Goal: Information Seeking & Learning: Learn about a topic

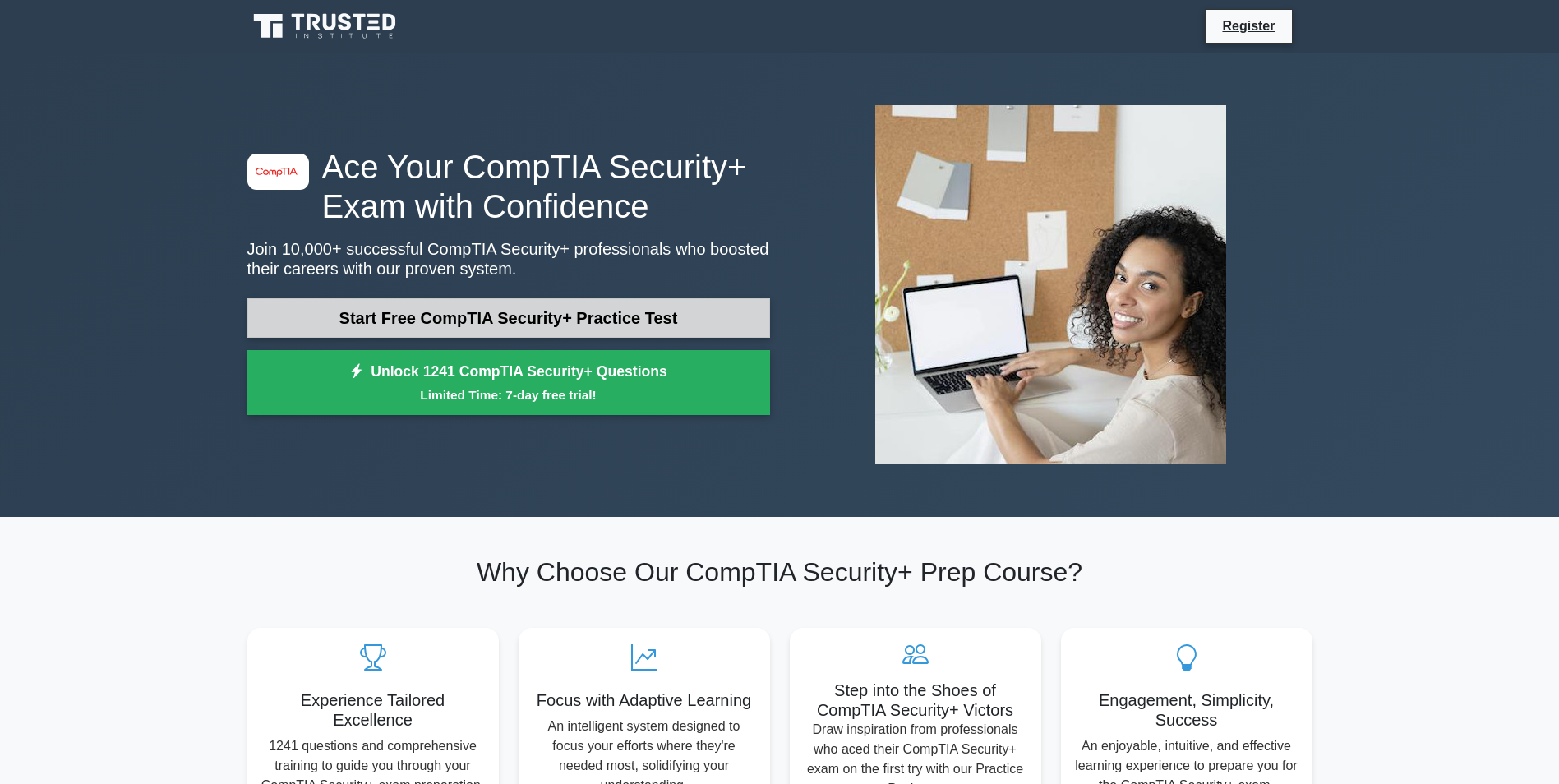
click at [719, 324] on link "Start Free CompTIA Security+ Practice Test" at bounding box center [508, 317] width 522 height 40
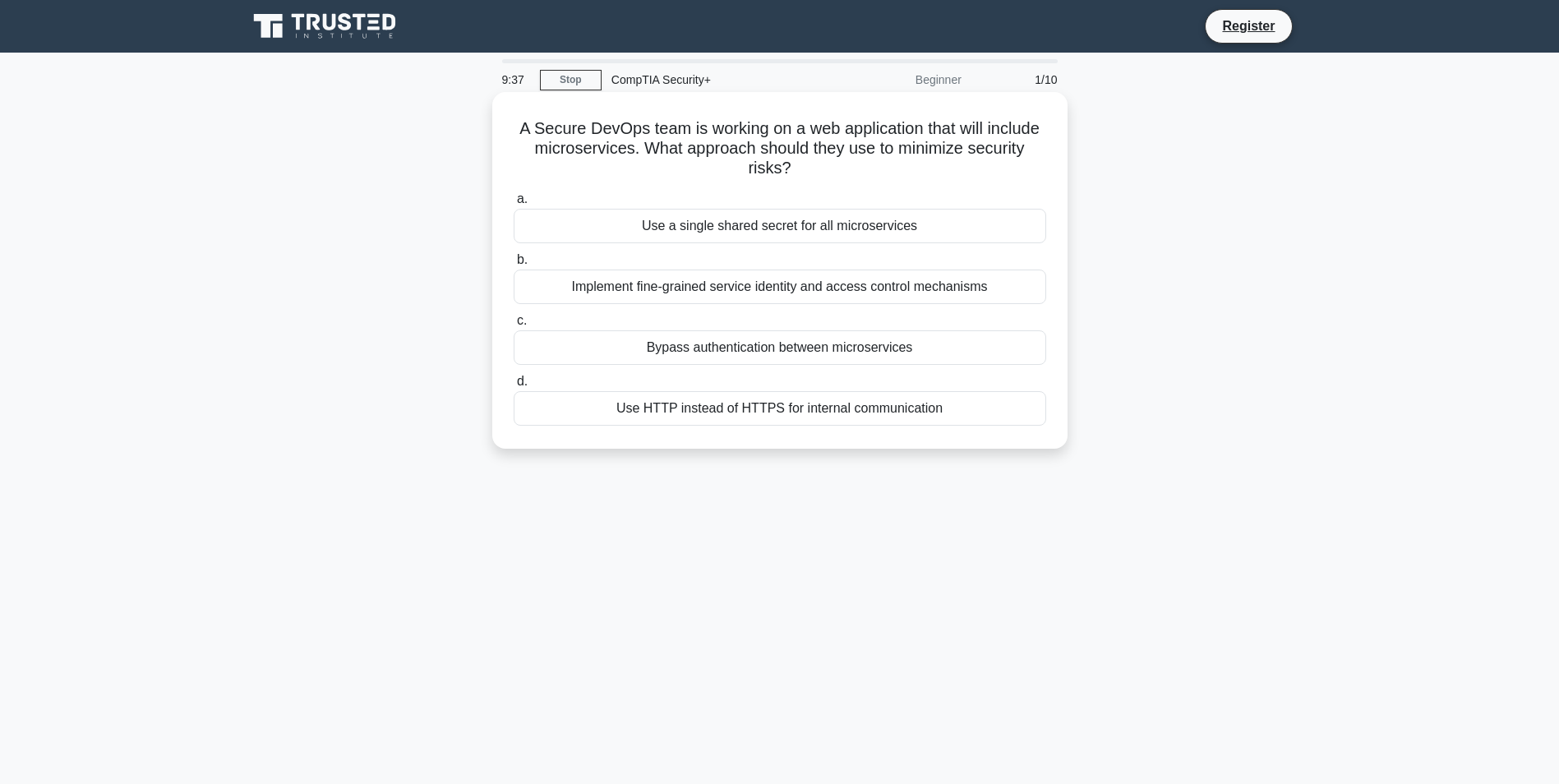
click at [721, 294] on div "Implement fine-grained service identity and access control mechanisms" at bounding box center [780, 287] width 533 height 34
click at [514, 265] on input "b. Implement fine-grained service identity and access control mechanisms" at bounding box center [514, 260] width 0 height 11
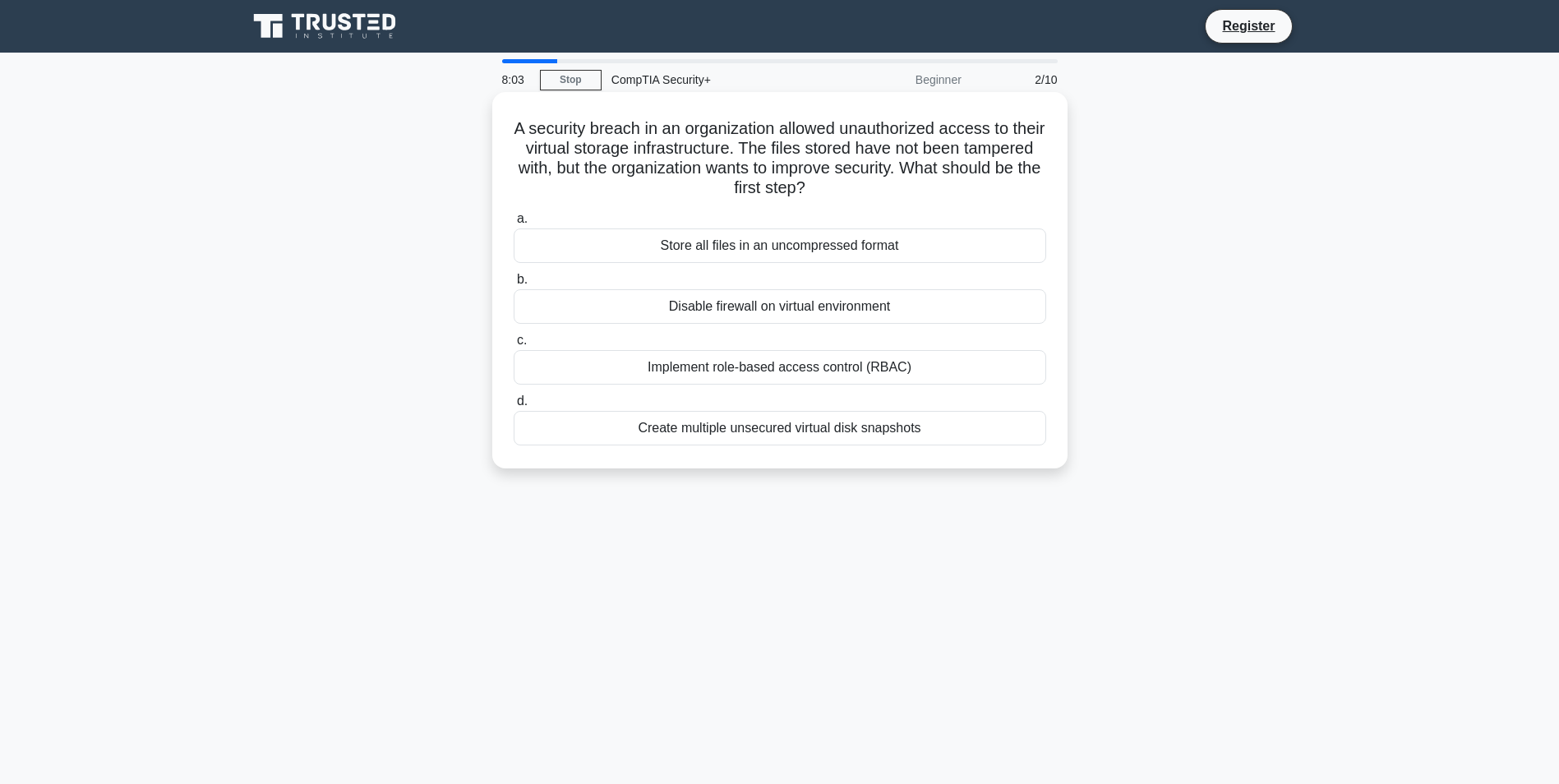
click at [901, 345] on label "c. Implement role-based access control (RBAC)" at bounding box center [780, 358] width 533 height 54
click at [514, 345] on input "c. Implement role-based access control (RBAC)" at bounding box center [514, 340] width 0 height 11
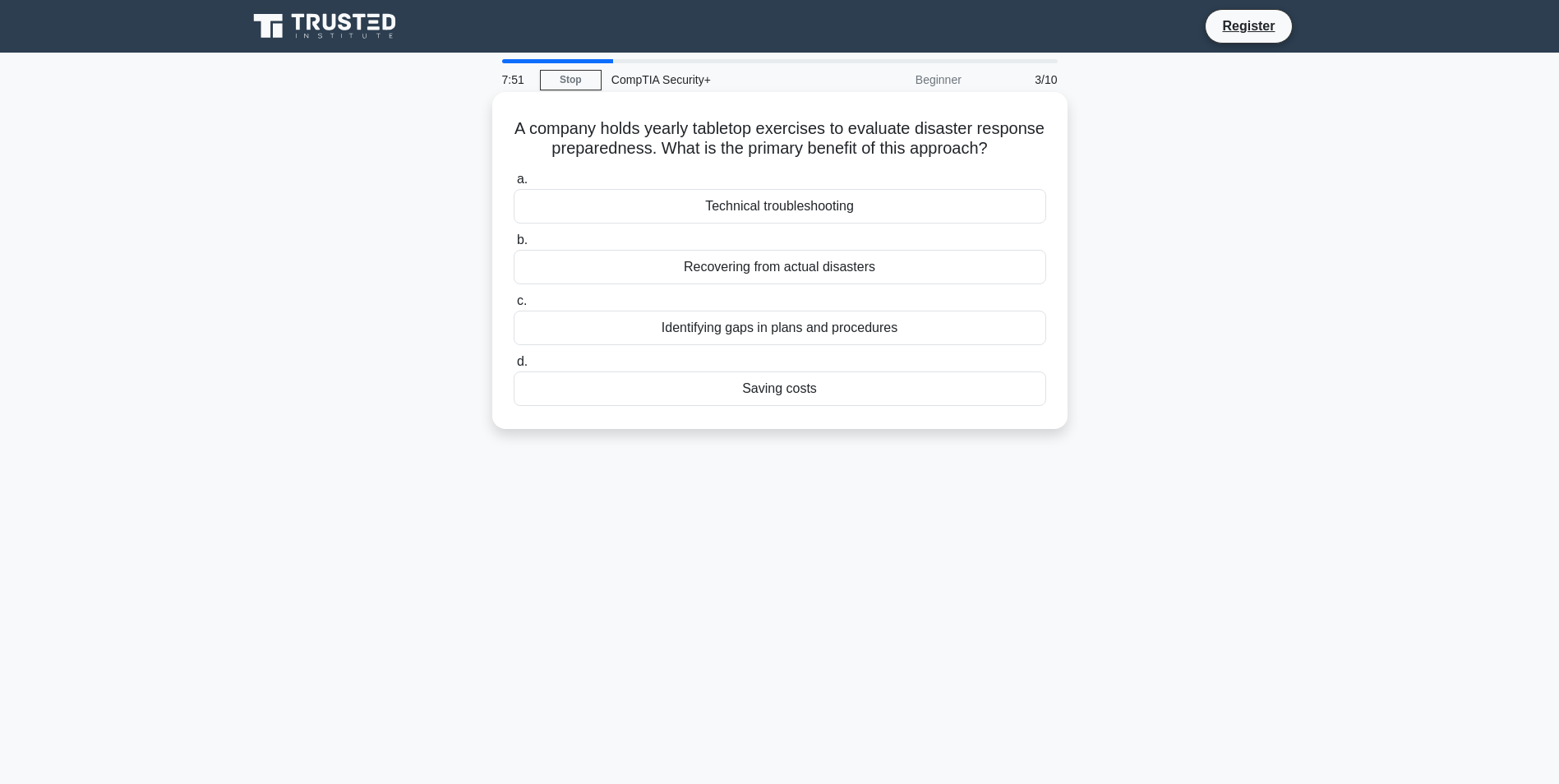
click at [921, 345] on div "Identifying gaps in plans and procedures" at bounding box center [780, 327] width 533 height 34
click at [514, 307] on input "c. Identifying gaps in plans and procedures" at bounding box center [514, 301] width 0 height 11
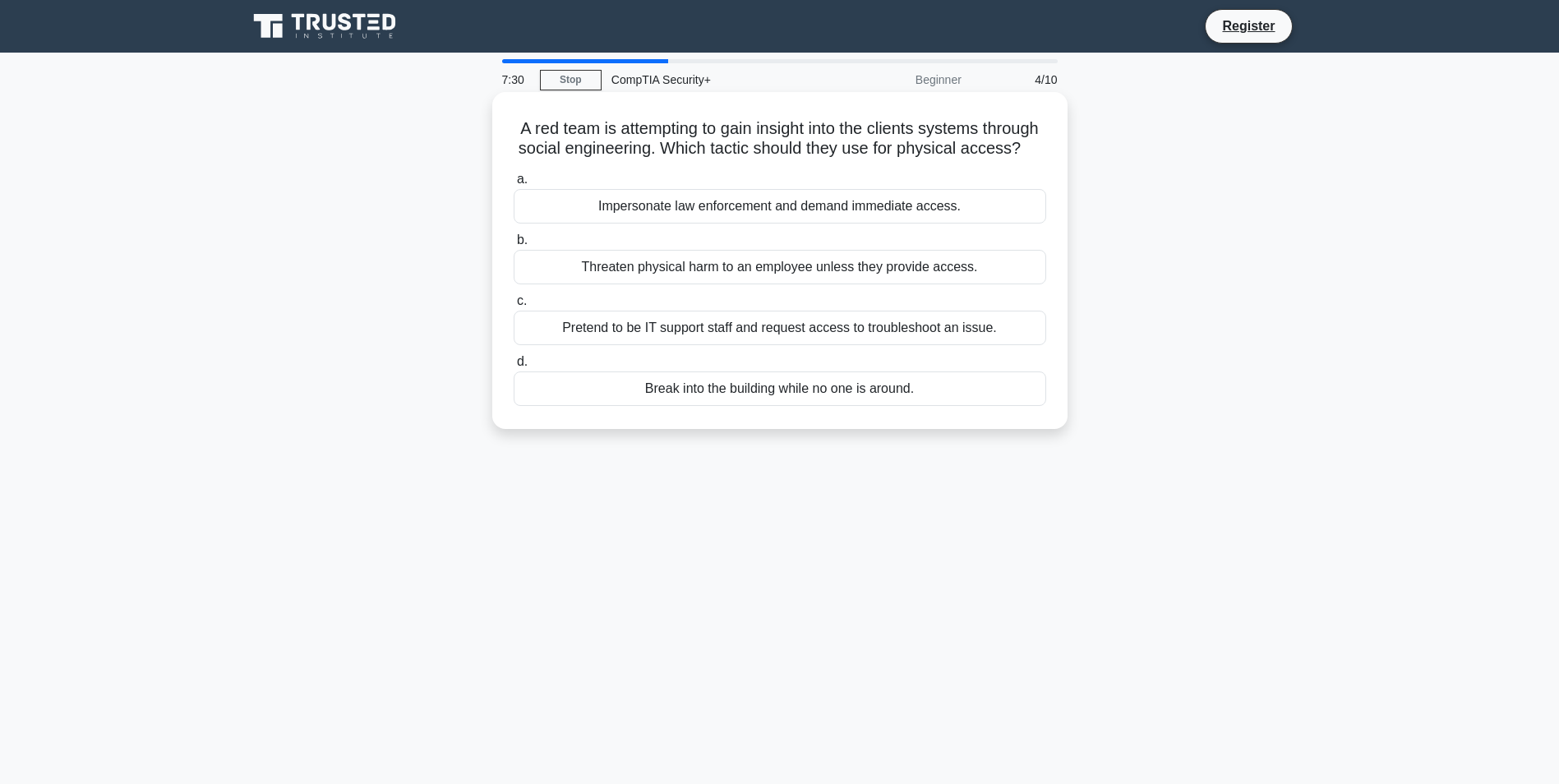
click at [947, 284] on div "Threaten physical harm to an employee unless they provide access." at bounding box center [780, 266] width 533 height 34
click at [514, 245] on input "b. Threaten physical harm to an employee unless they provide access." at bounding box center [514, 240] width 0 height 11
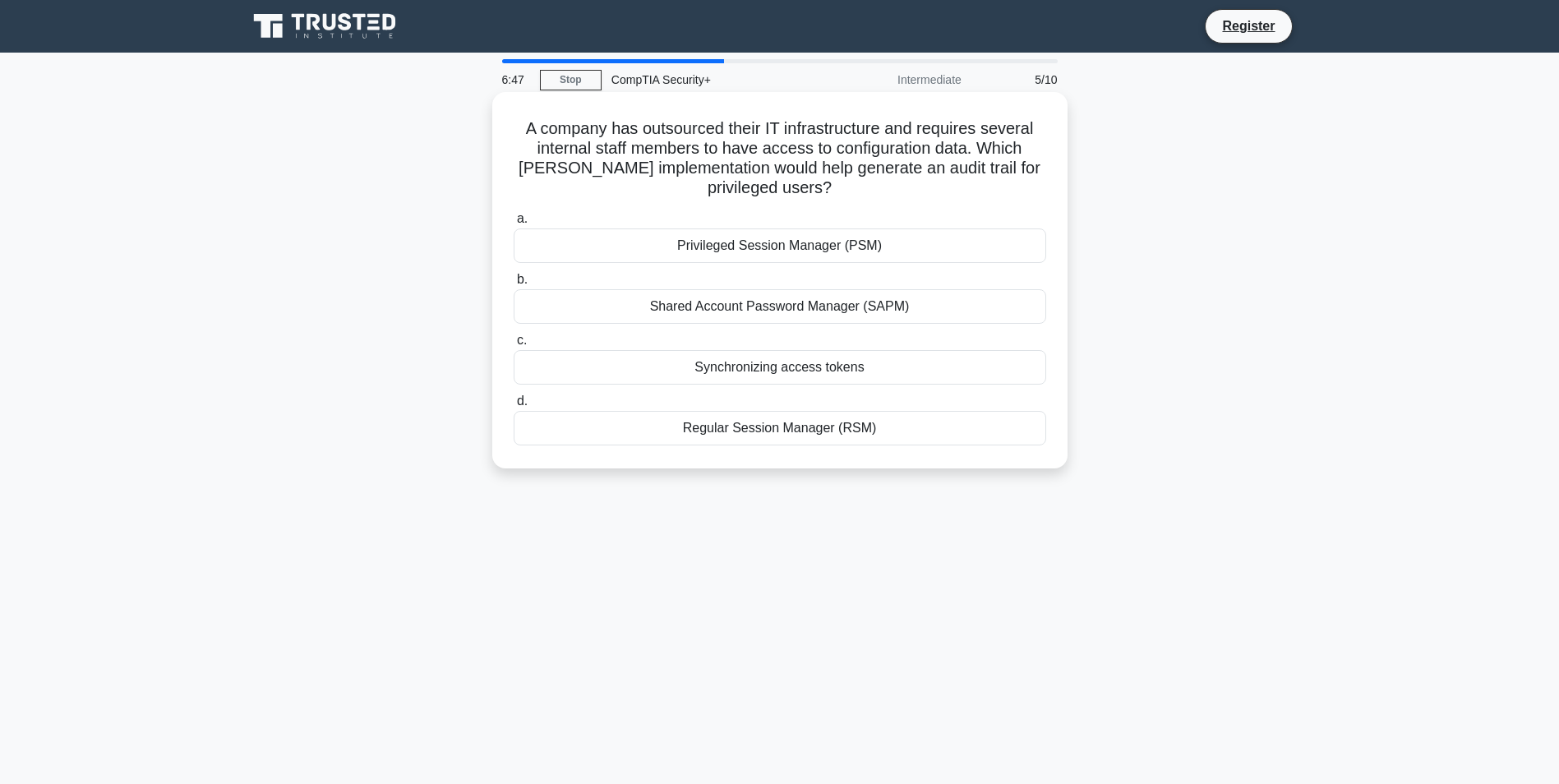
click at [919, 252] on div "Privileged Session Manager (PSM)" at bounding box center [780, 245] width 533 height 34
click at [514, 224] on input "a. Privileged Session Manager (PSM)" at bounding box center [514, 219] width 0 height 11
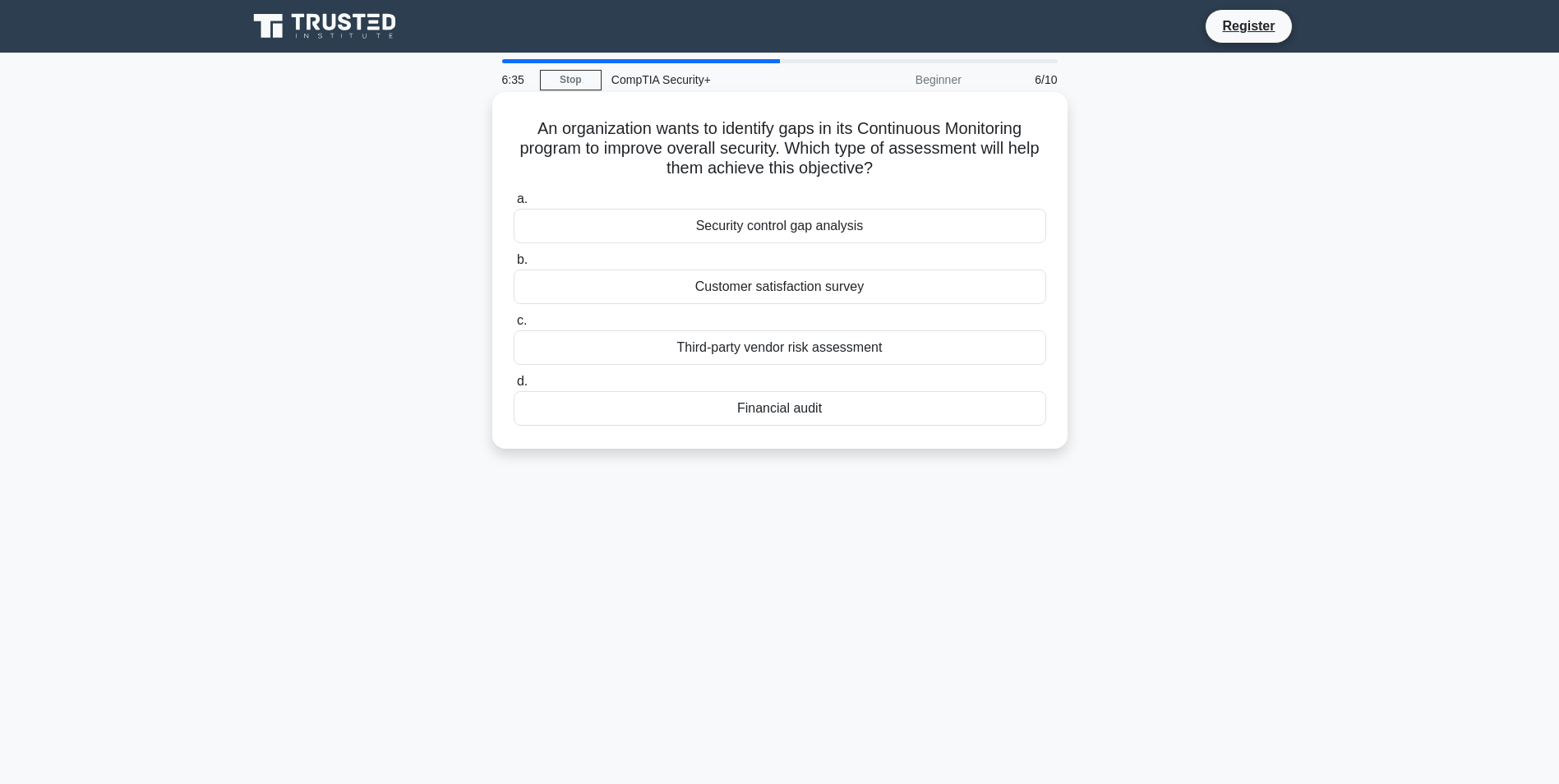
click at [893, 229] on div "Security control gap analysis" at bounding box center [780, 225] width 533 height 34
click at [514, 205] on input "a. Security control gap analysis" at bounding box center [514, 200] width 0 height 11
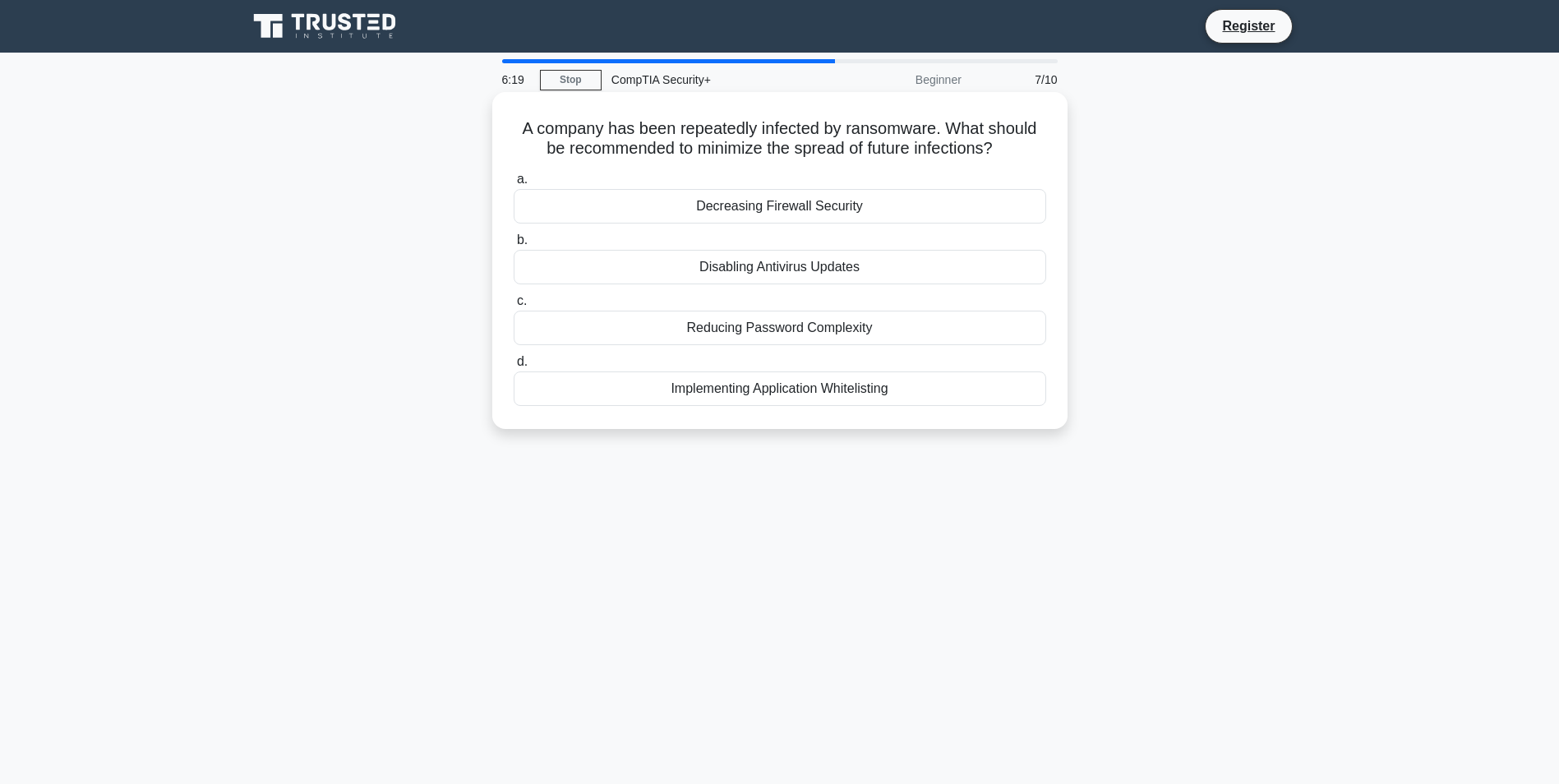
click at [849, 406] on div "Implementing Application Whitelisting" at bounding box center [780, 388] width 533 height 34
click at [514, 367] on input "d. Implementing Application Whitelisting" at bounding box center [514, 362] width 0 height 11
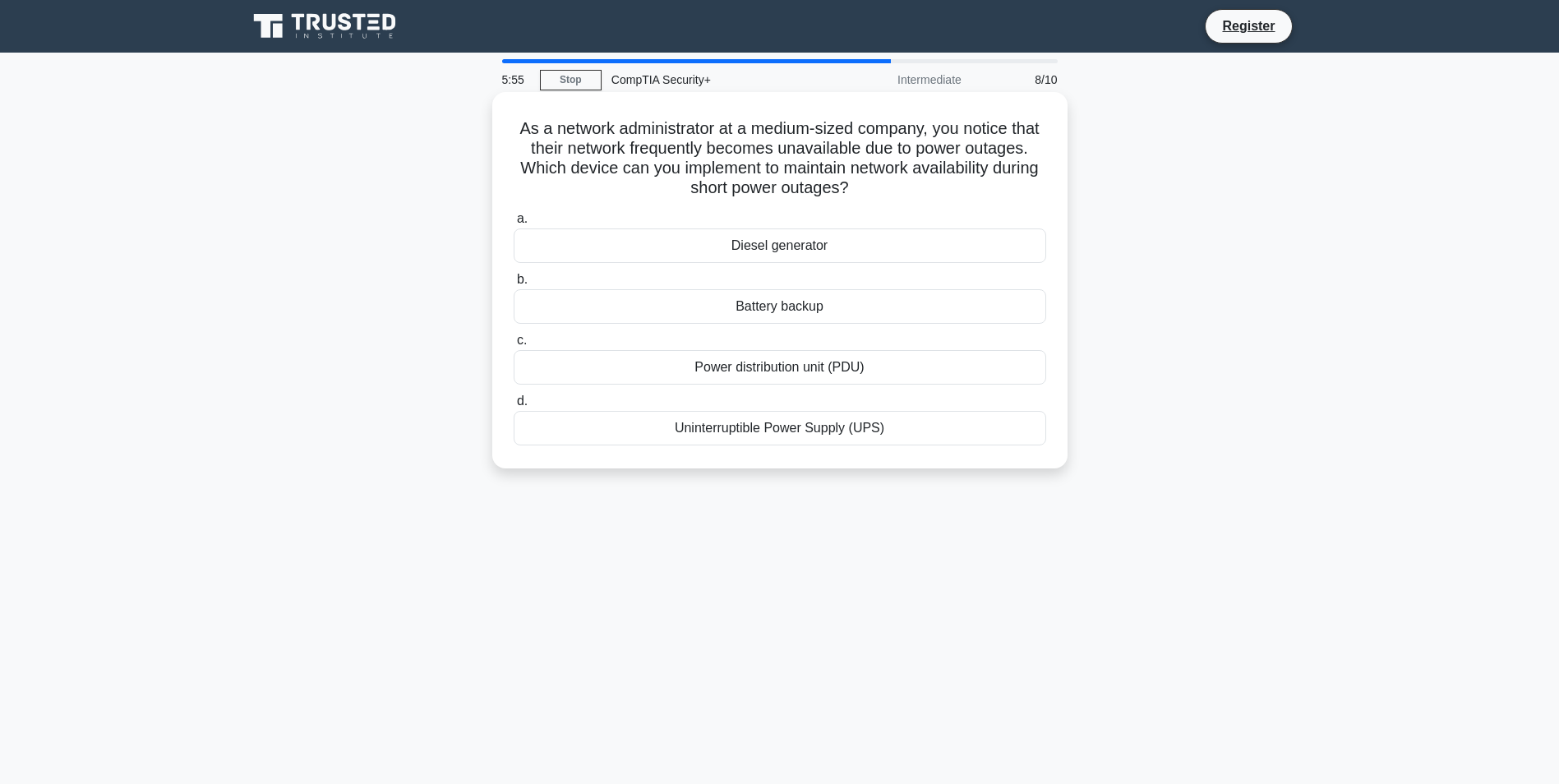
click at [888, 317] on div "Battery backup" at bounding box center [780, 306] width 533 height 34
click at [514, 285] on input "b. Battery backup" at bounding box center [514, 279] width 0 height 11
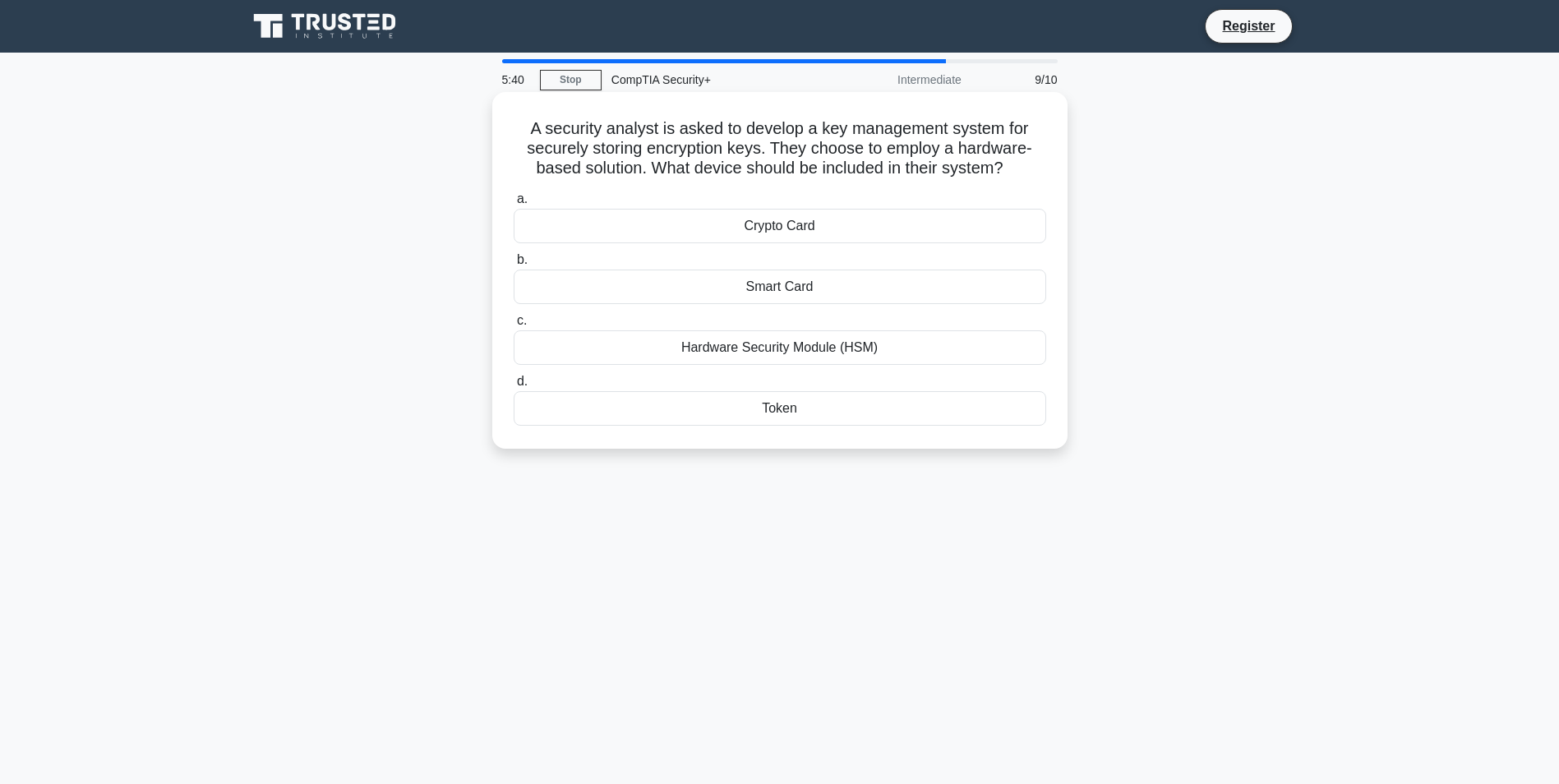
click at [753, 425] on div "Token" at bounding box center [780, 408] width 533 height 34
click at [514, 387] on input "d. Token" at bounding box center [514, 381] width 0 height 11
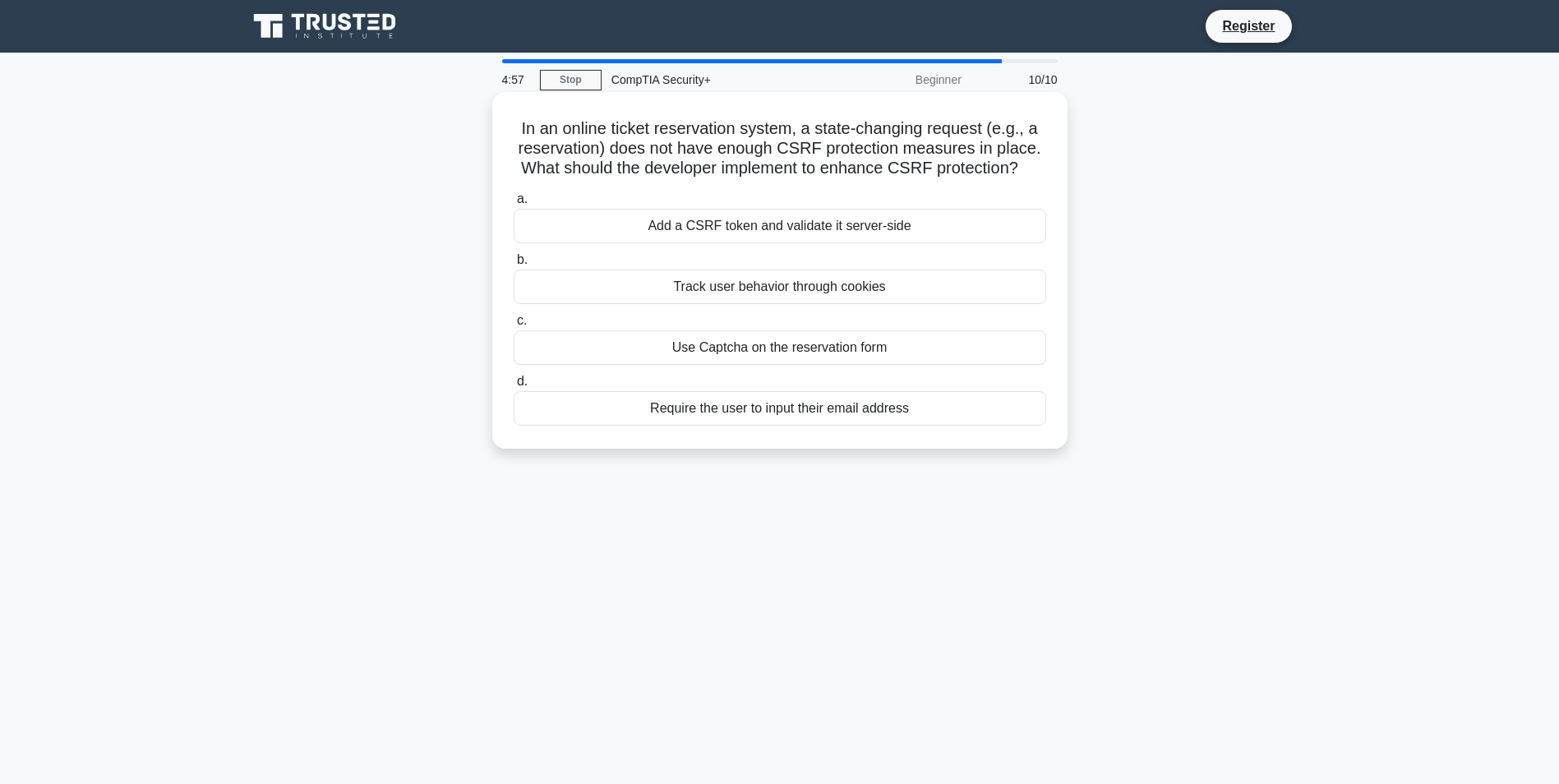
click at [787, 365] on div "Use Captcha on the reservation form" at bounding box center [780, 347] width 533 height 34
click at [514, 326] on input "c. Use Captcha on the reservation form" at bounding box center [514, 321] width 0 height 11
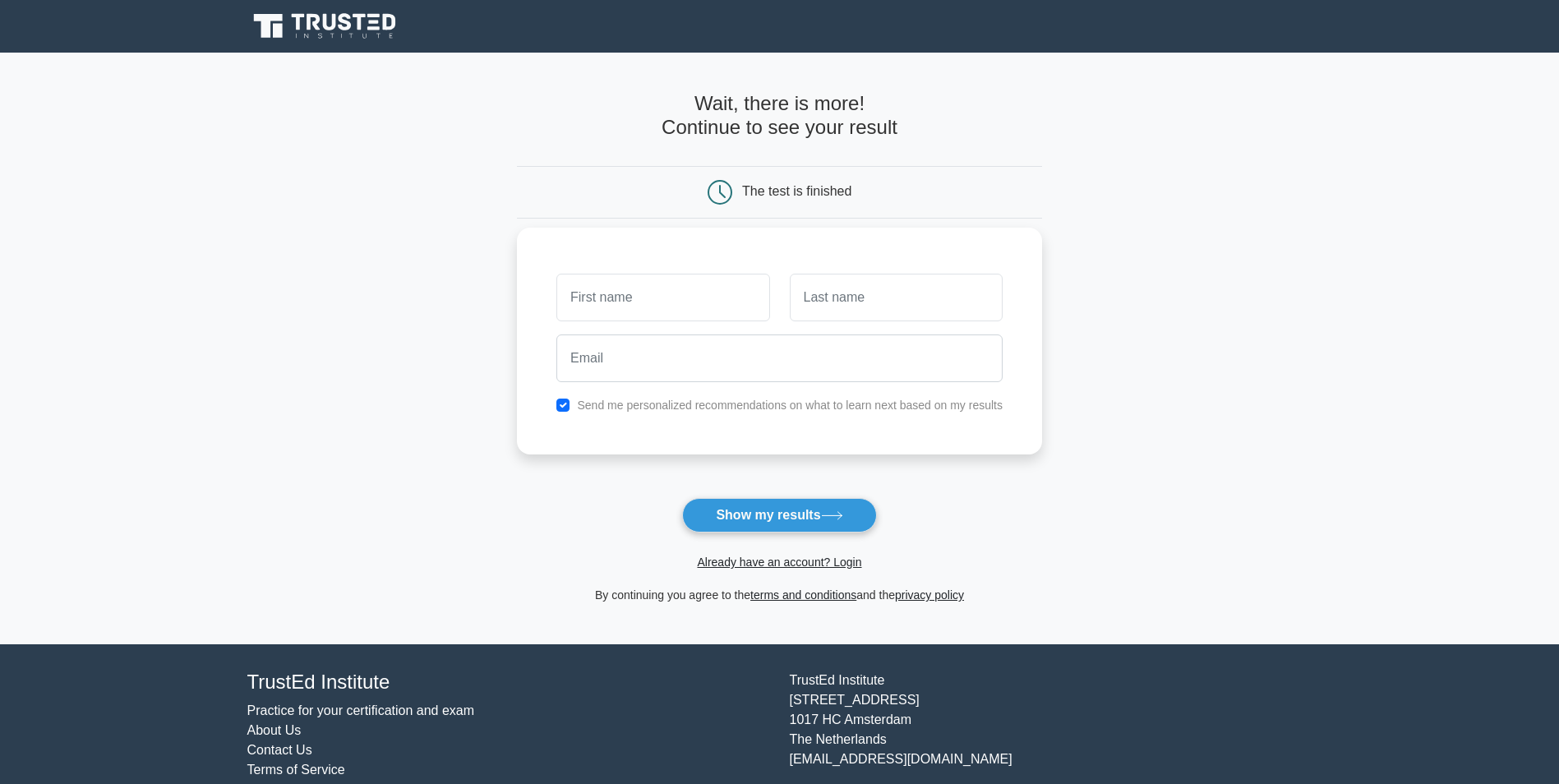
click at [673, 289] on input "text" at bounding box center [663, 297] width 213 height 47
type input "Gloria"
type input "Ede"
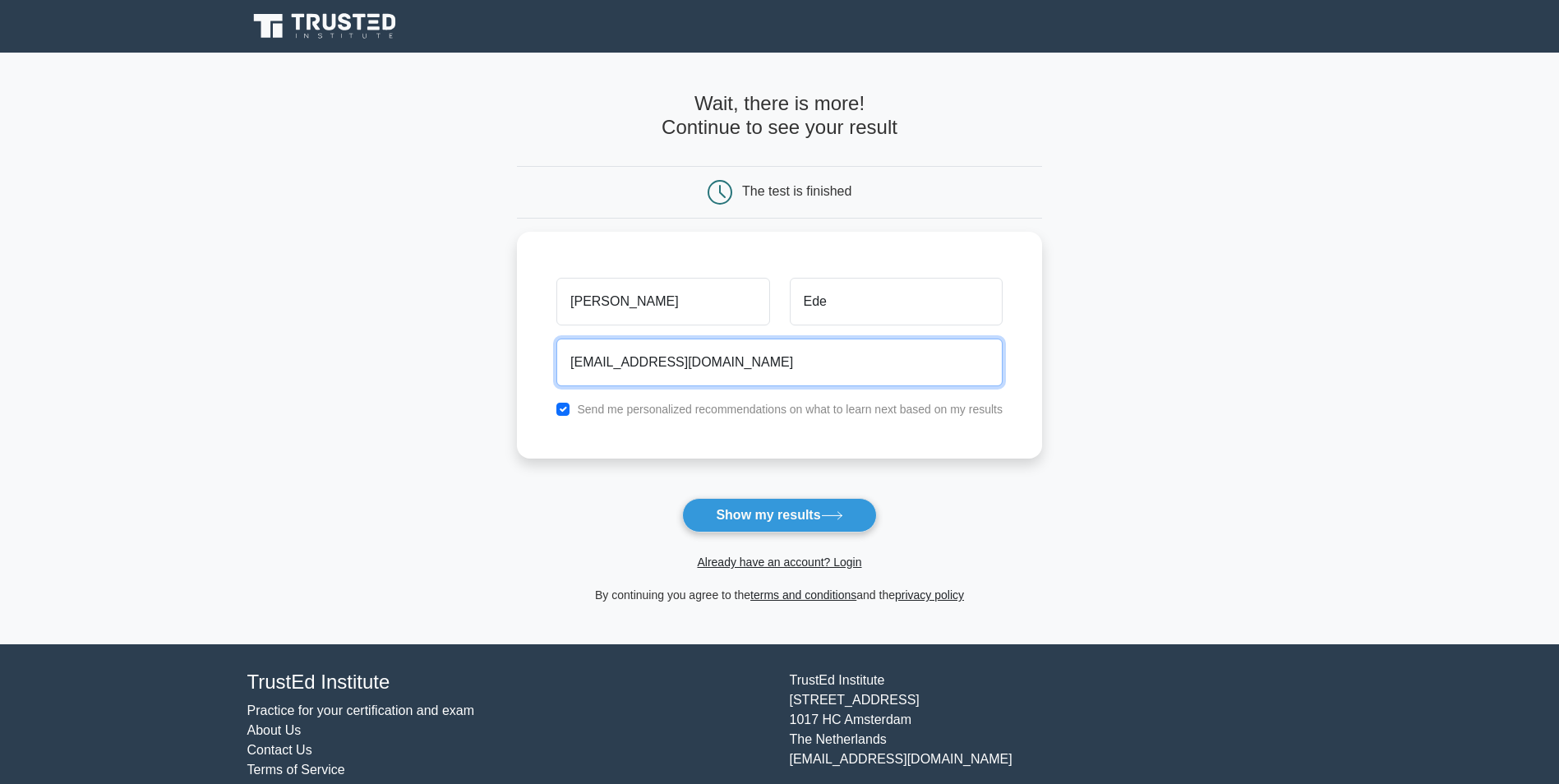
type input "ede.gloria18@gmail.com"
click at [712, 497] on form "Wait, there is more! Continue to see your result The test is finished Gloria Ede" at bounding box center [779, 348] width 525 height 512
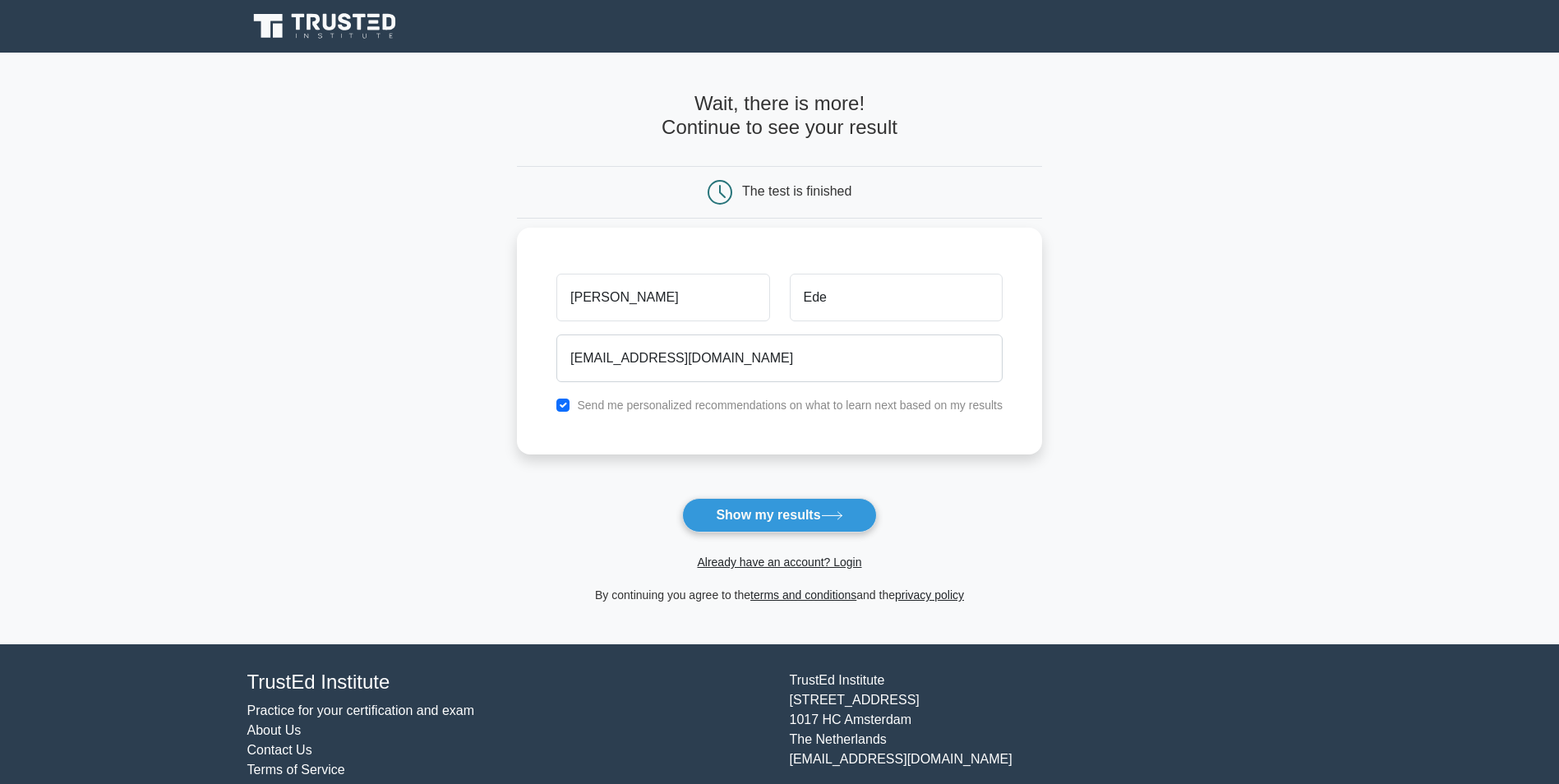
click at [731, 396] on div "Send me personalized recommendations on what to learn next based on my results" at bounding box center [779, 404] width 466 height 19
click at [727, 405] on label "Send me personalized recommendations on what to learn next based on my results" at bounding box center [790, 404] width 426 height 13
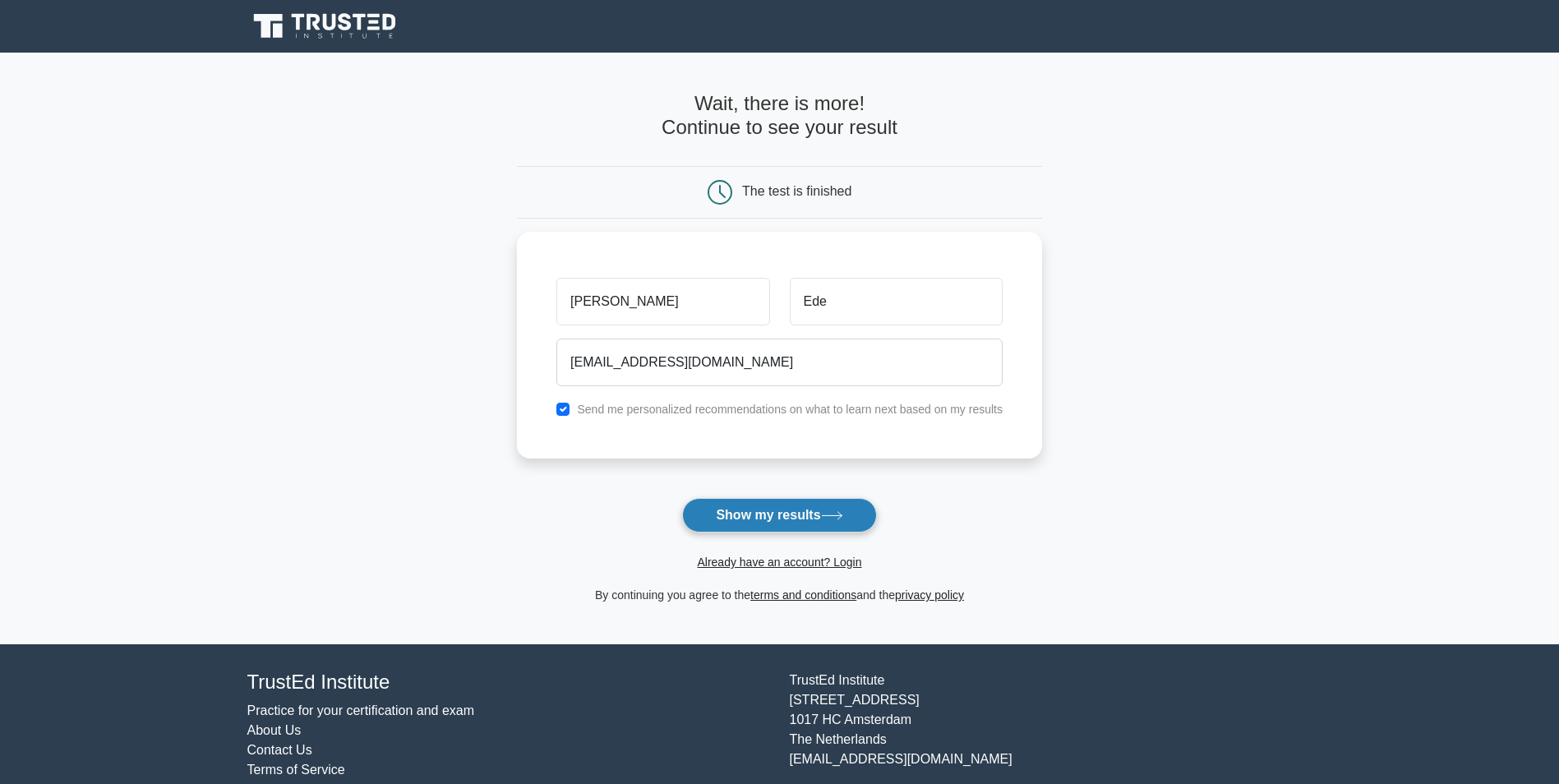
click at [761, 530] on button "Show my results" at bounding box center [779, 514] width 194 height 34
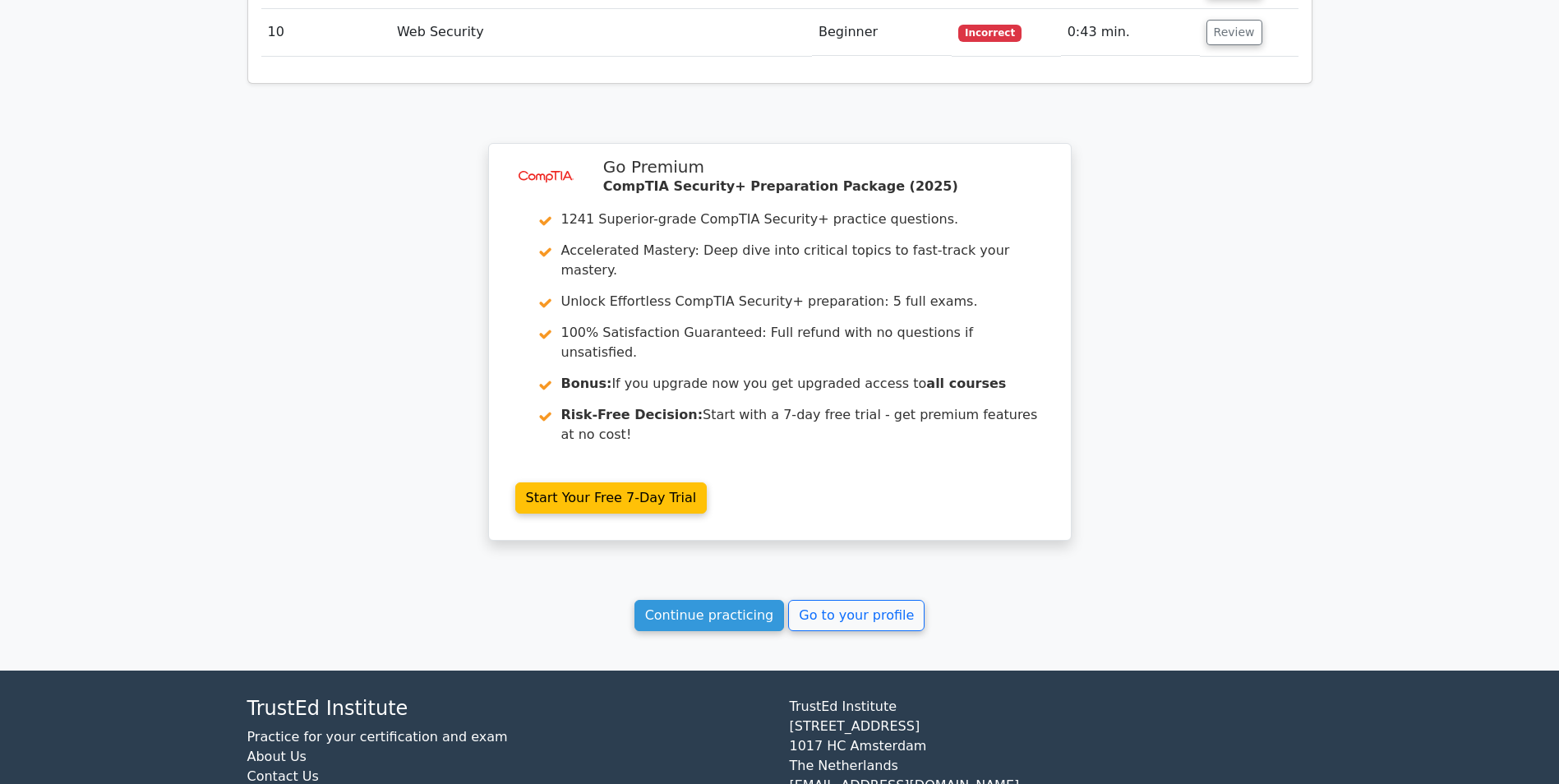
scroll to position [1993, 0]
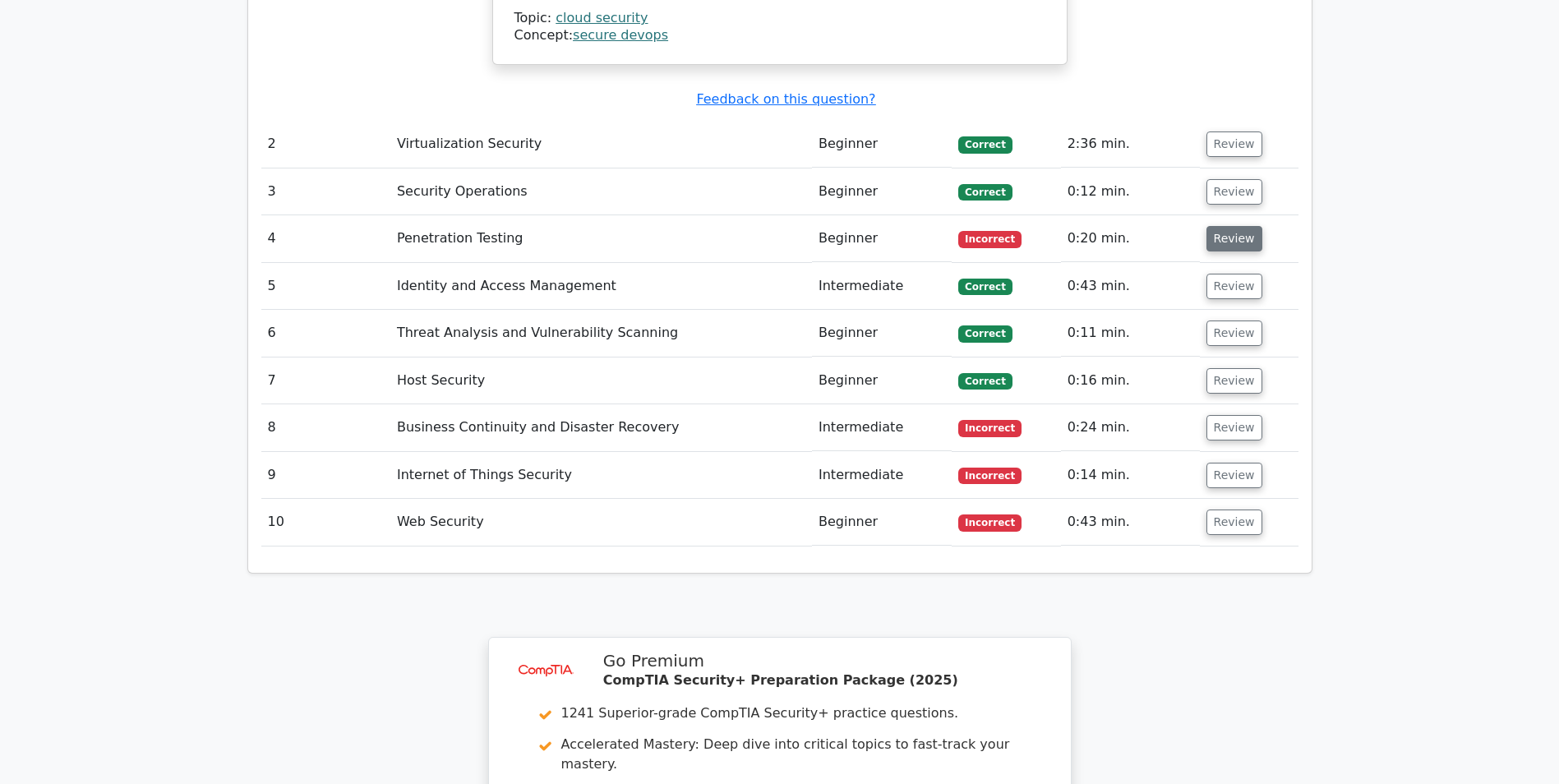
click at [1234, 232] on button "Review" at bounding box center [1235, 238] width 56 height 25
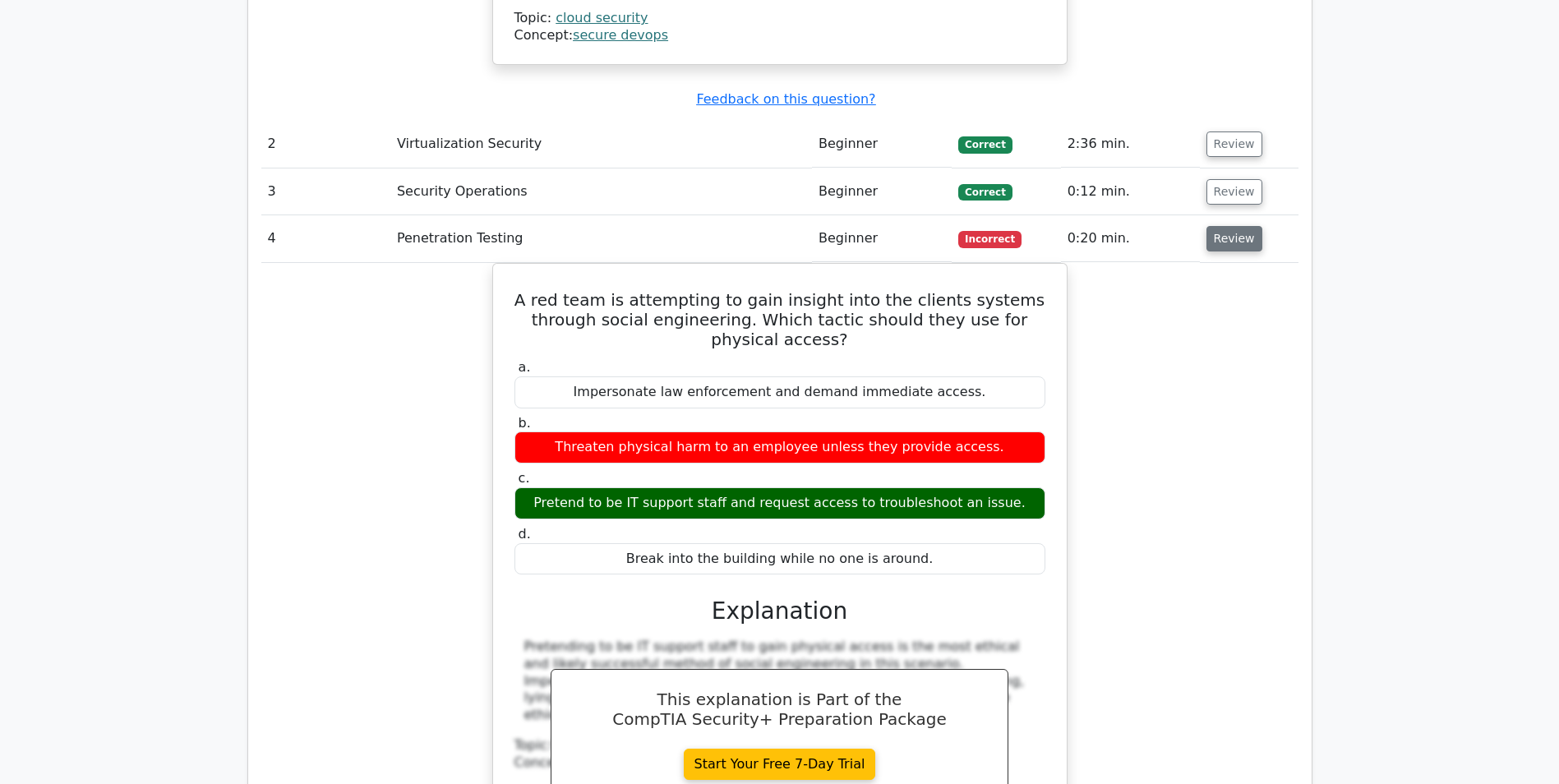
click at [1243, 238] on button "Review" at bounding box center [1235, 238] width 56 height 25
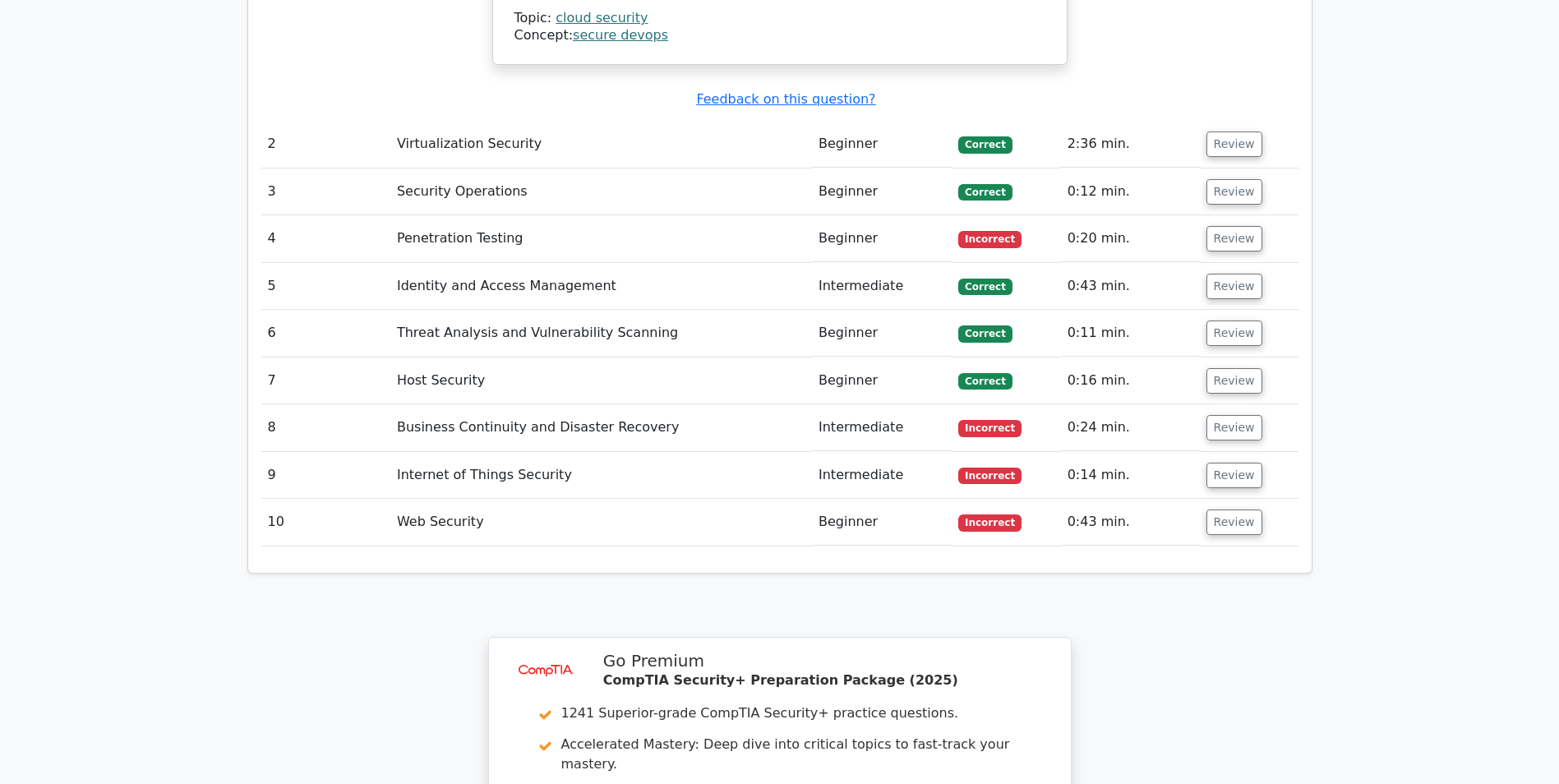
click at [1242, 442] on td "Review" at bounding box center [1249, 427] width 98 height 47
click at [1242, 432] on button "Review" at bounding box center [1235, 427] width 56 height 25
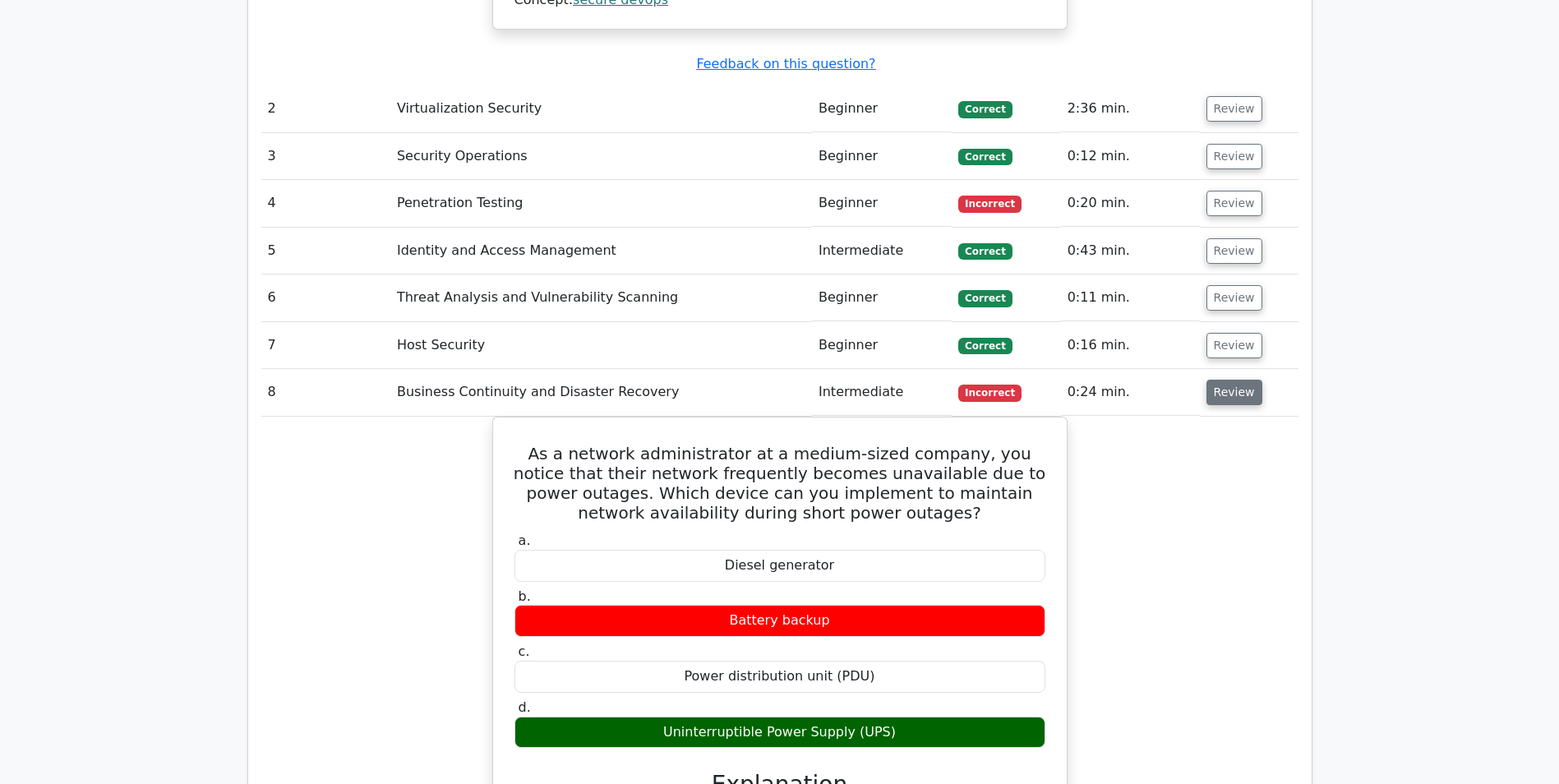
scroll to position [2058, 0]
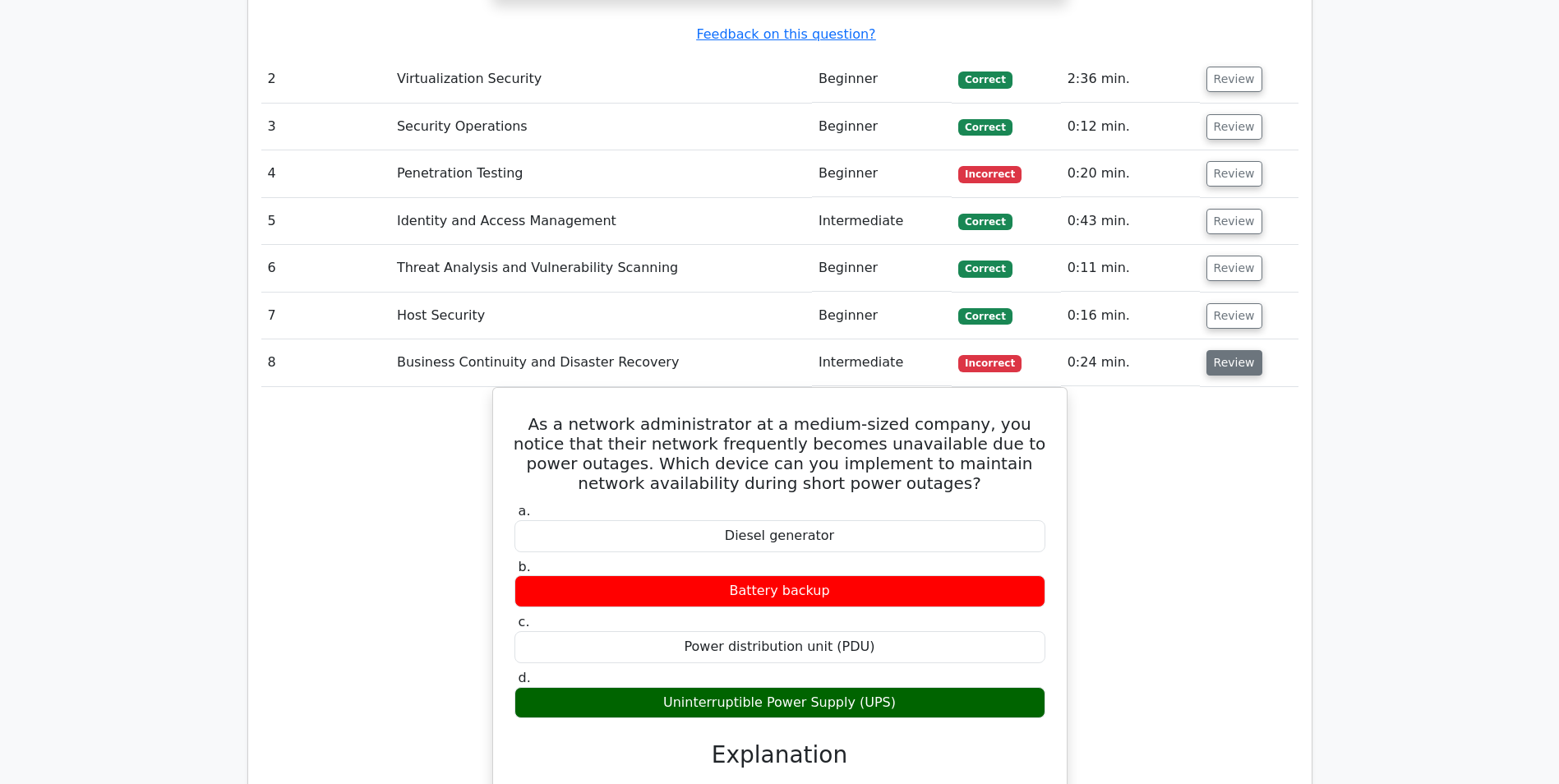
click at [1237, 352] on button "Review" at bounding box center [1235, 362] width 56 height 25
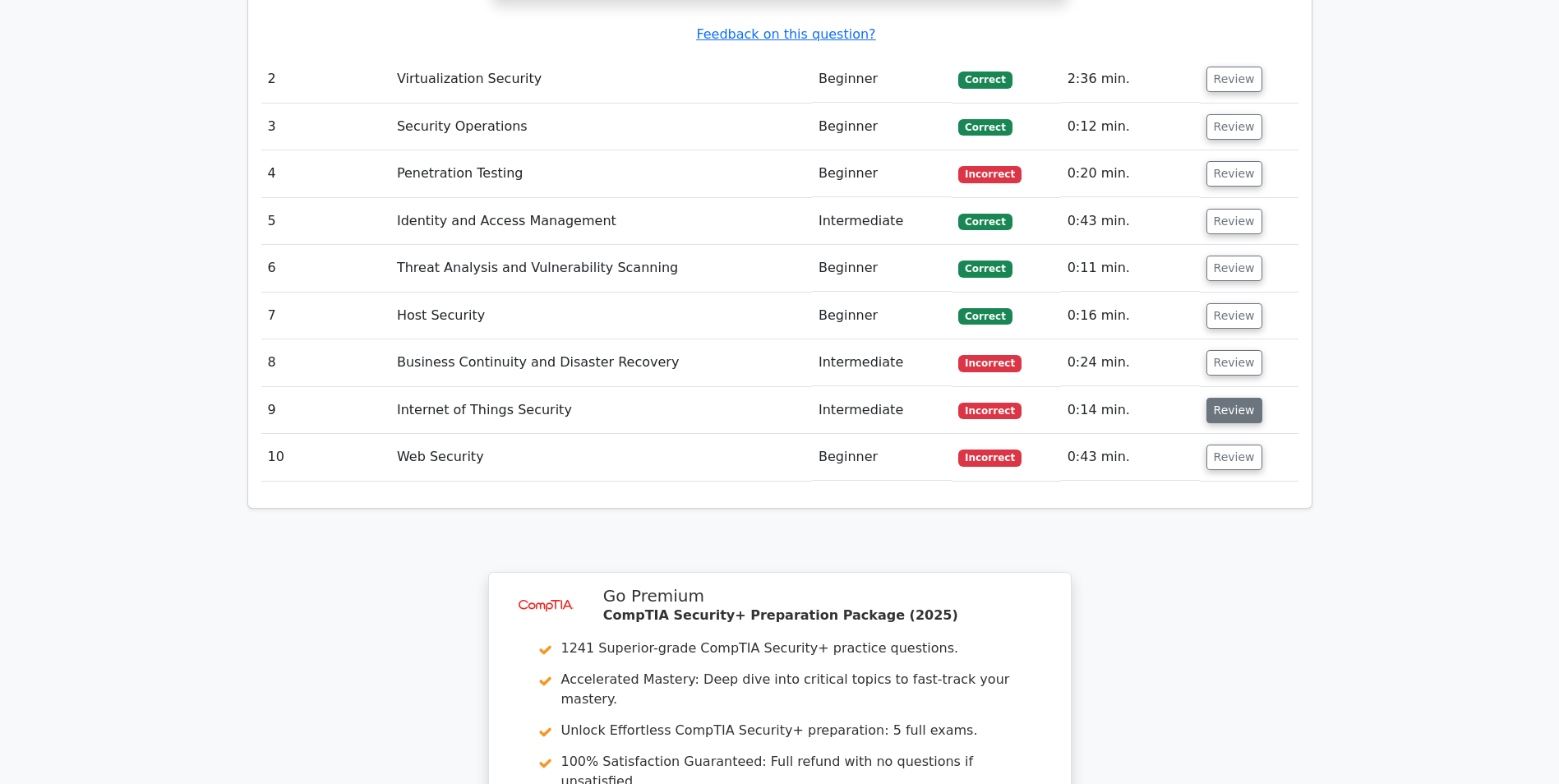
click at [1232, 398] on button "Review" at bounding box center [1235, 410] width 56 height 25
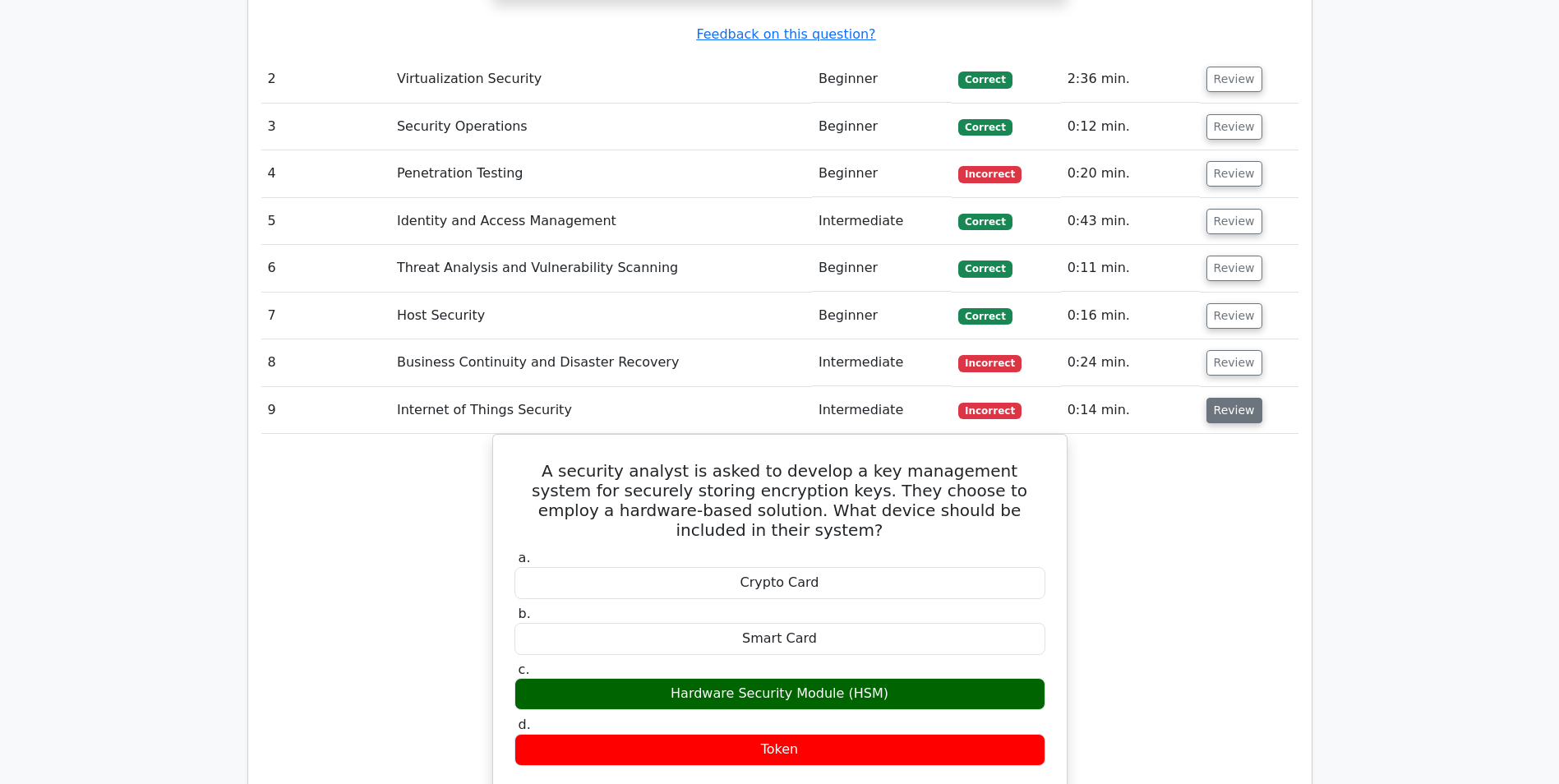
scroll to position [2241, 0]
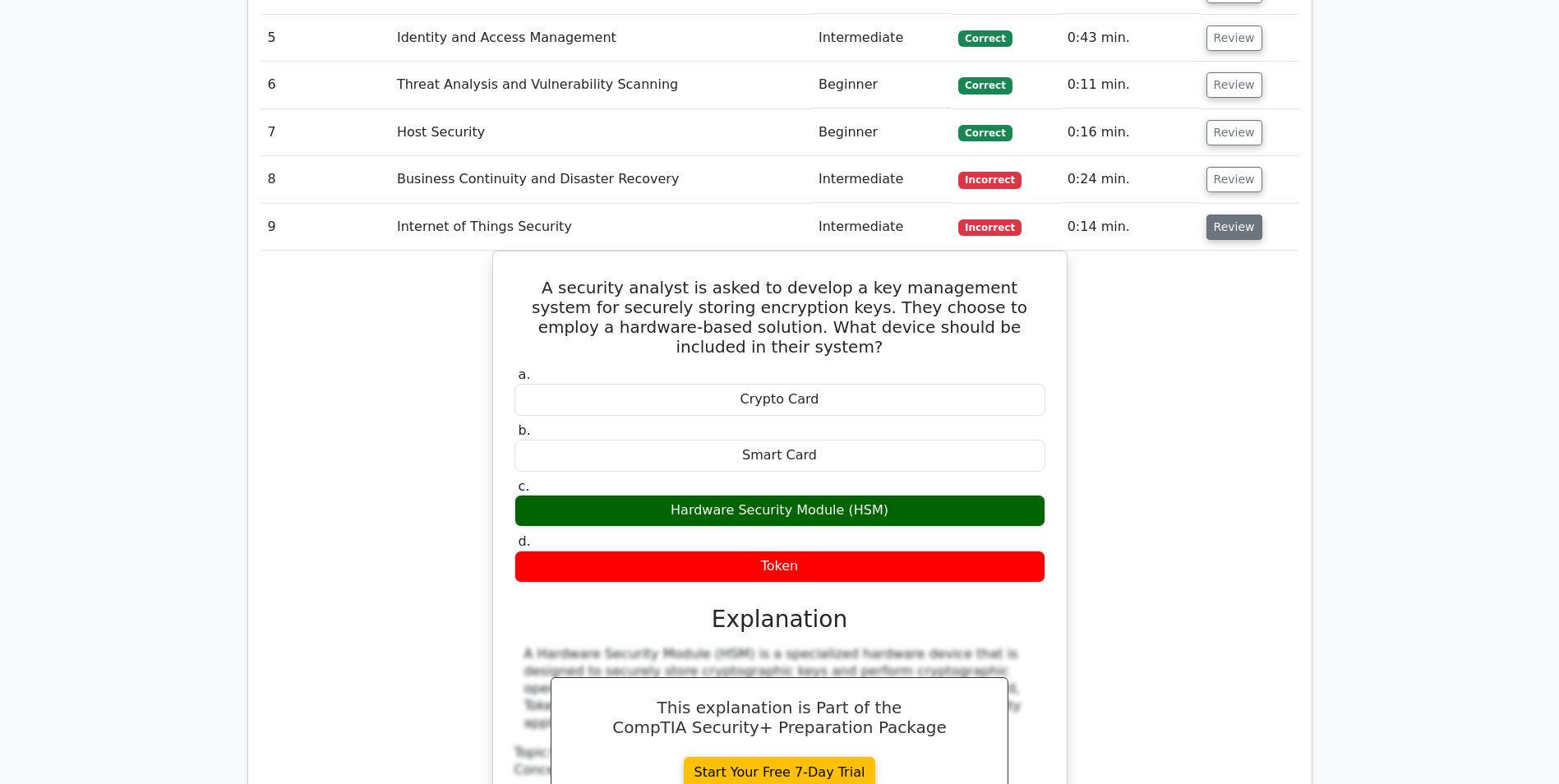
click at [1225, 410] on div "A security analyst is asked to develop a key management system for securely sto…" at bounding box center [779, 583] width 1037 height 665
click at [1237, 211] on td "Review" at bounding box center [1249, 227] width 98 height 47
click at [1228, 229] on button "Review" at bounding box center [1235, 227] width 56 height 25
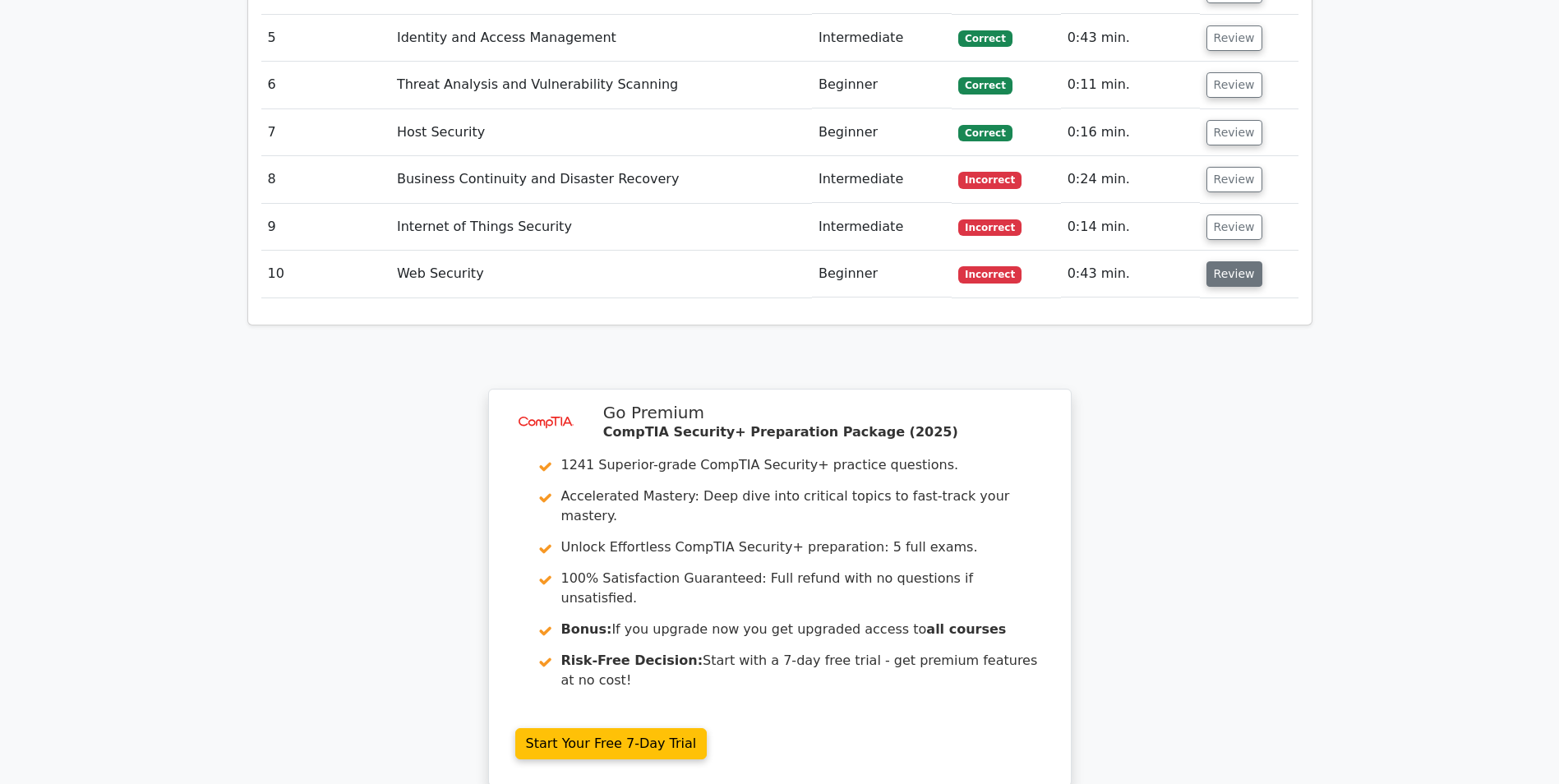
click at [1213, 275] on button "Review" at bounding box center [1235, 273] width 56 height 25
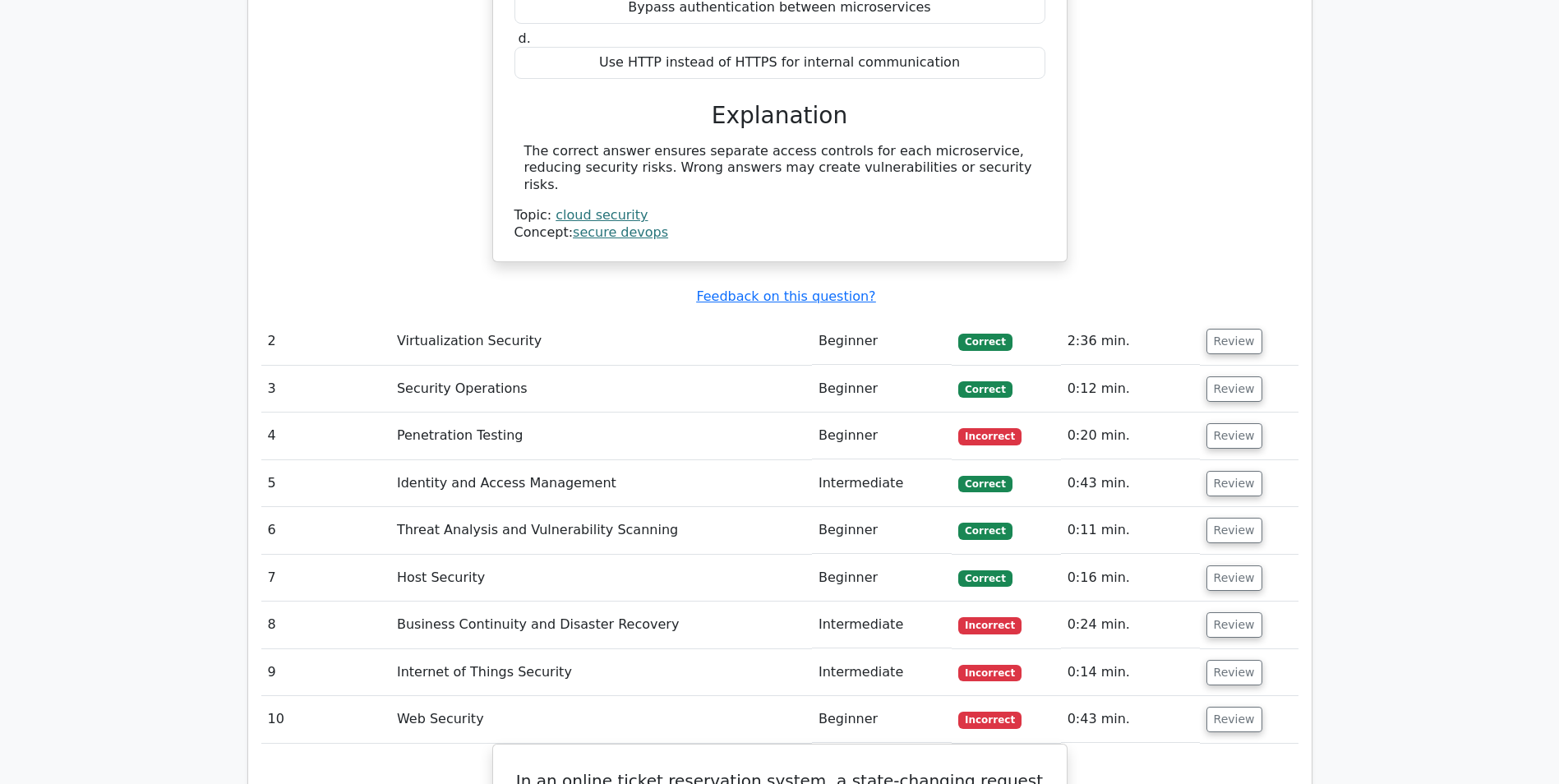
scroll to position [1724, 0]
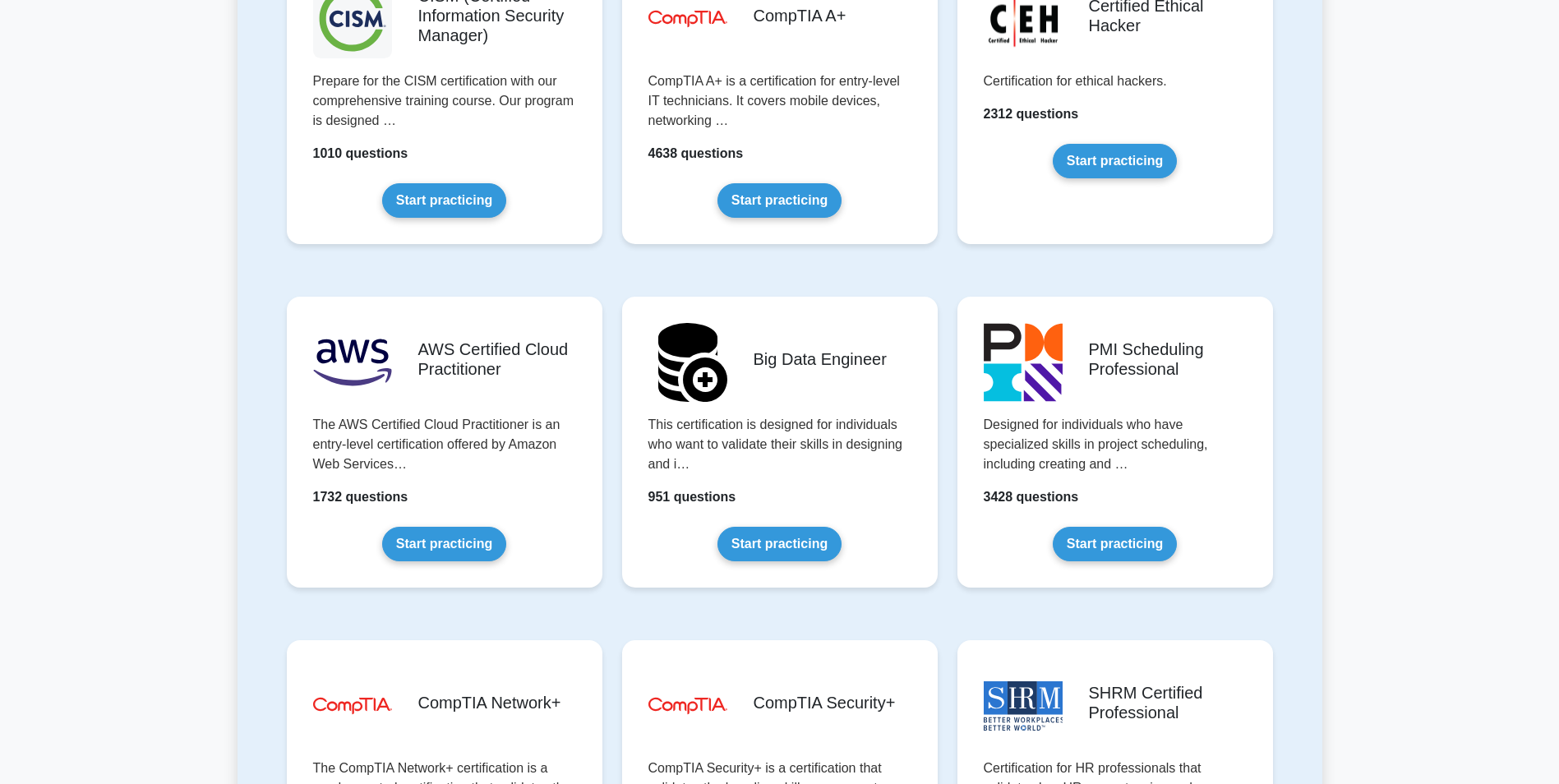
scroll to position [2797, 0]
